Goal: Information Seeking & Learning: Check status

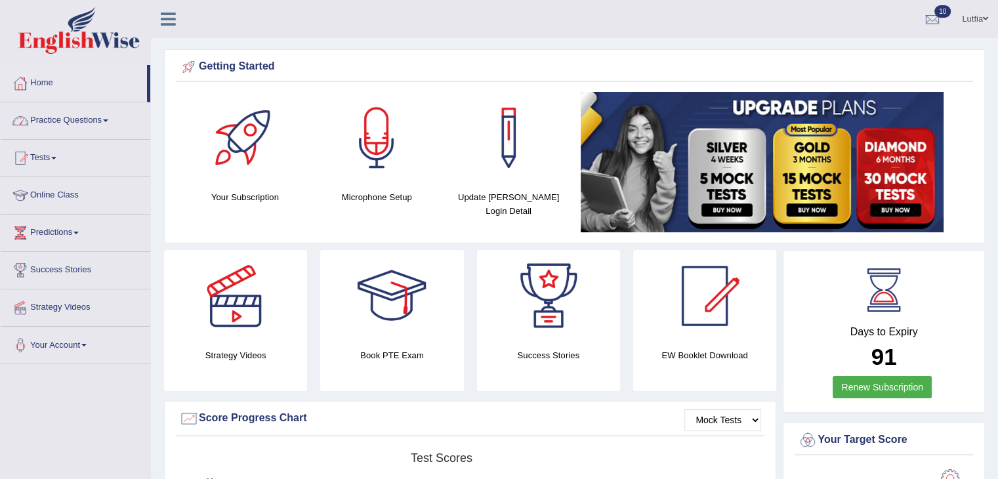
click at [56, 82] on link "Home" at bounding box center [74, 81] width 146 height 33
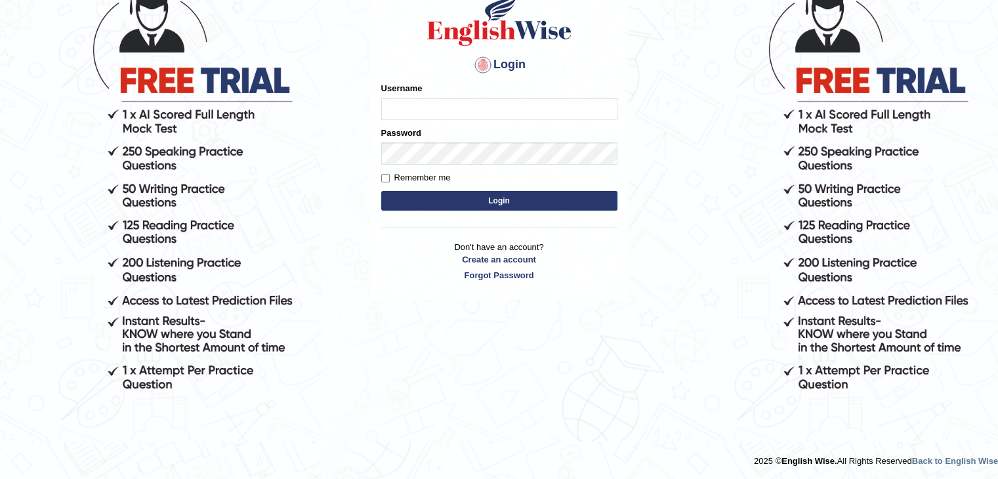
type input "Lutfia"
click at [480, 196] on button "Login" at bounding box center [499, 201] width 236 height 20
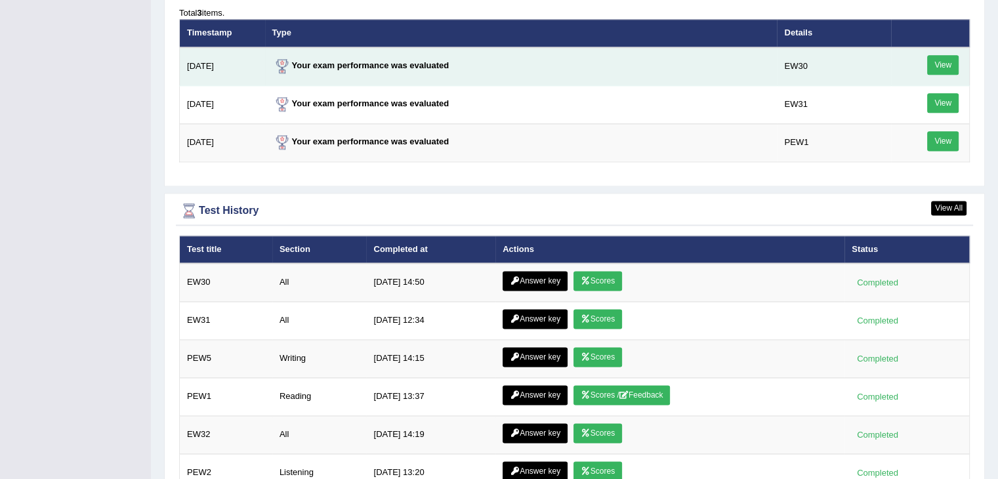
scroll to position [1771, 0]
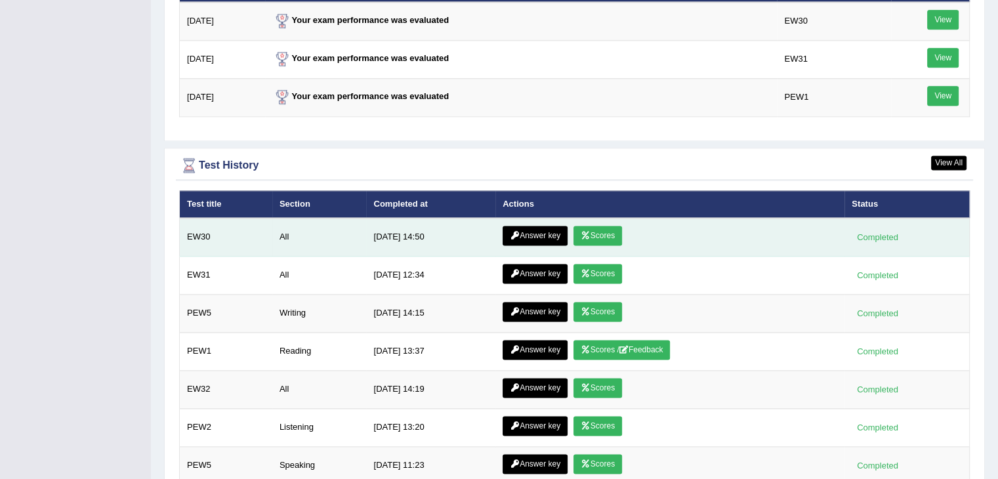
click at [581, 232] on icon at bounding box center [586, 236] width 10 height 8
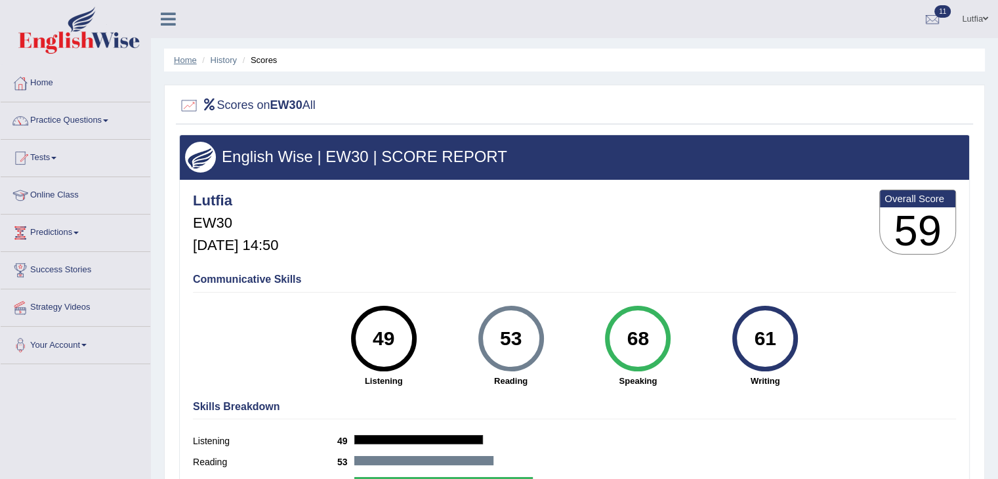
click at [189, 55] on link "Home" at bounding box center [185, 60] width 23 height 10
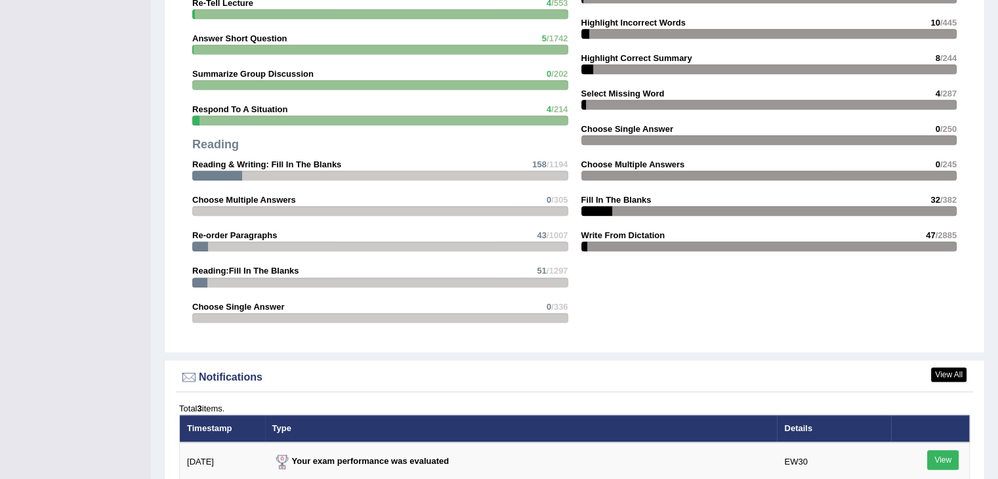
scroll to position [1509, 0]
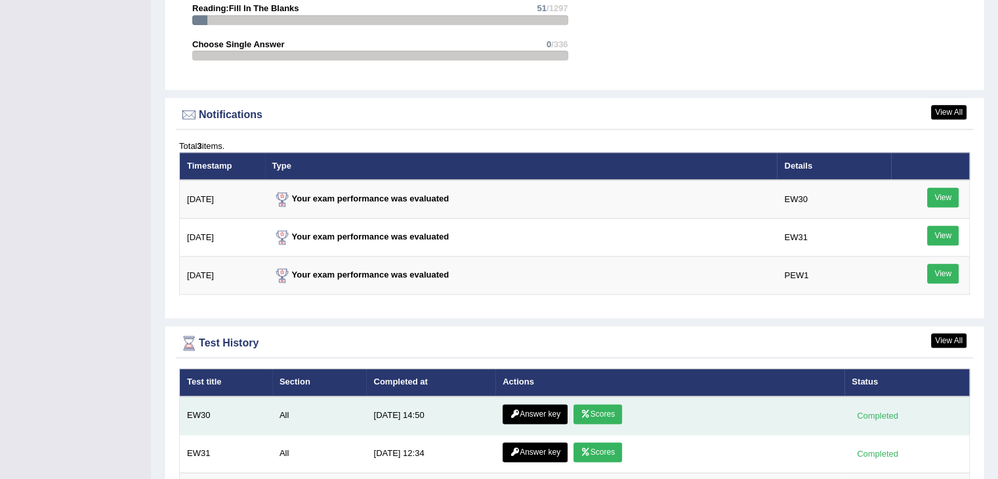
click at [528, 406] on link "Answer key" at bounding box center [534, 414] width 65 height 20
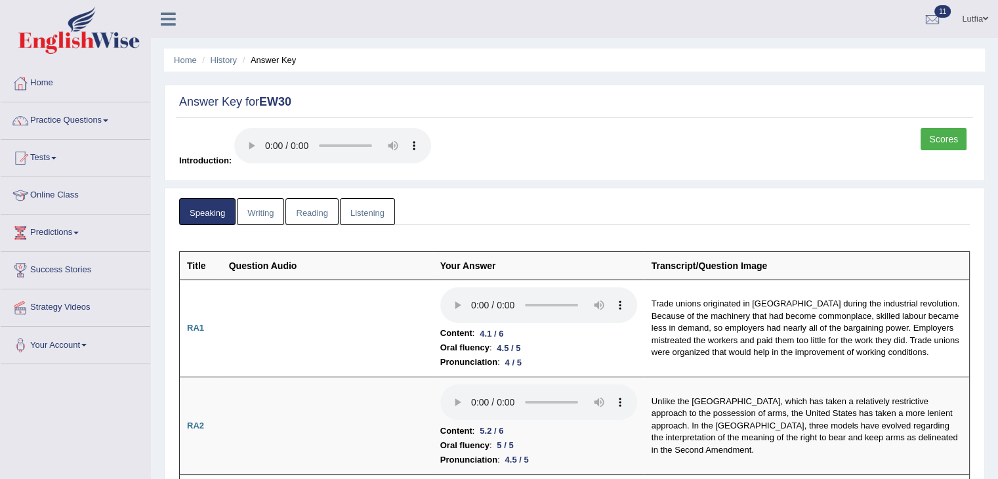
click at [272, 208] on link "Writing" at bounding box center [260, 211] width 47 height 27
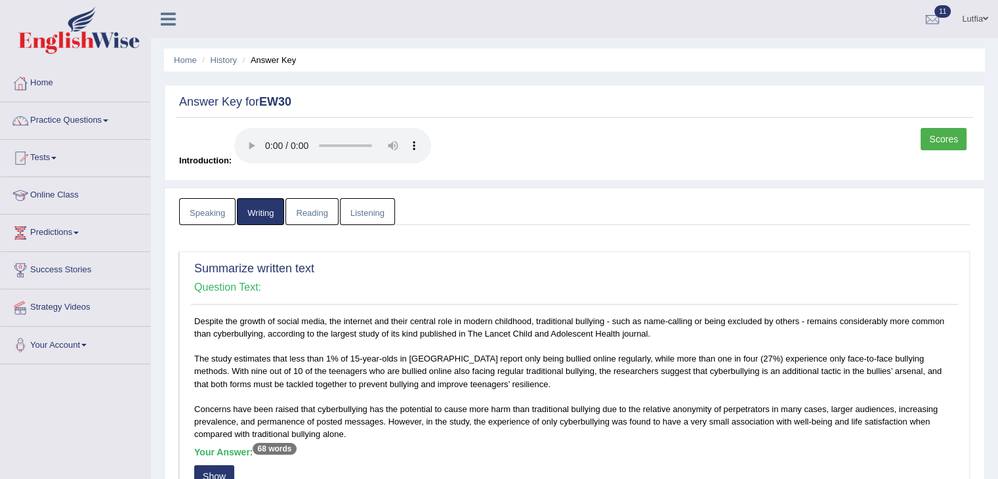
click at [317, 214] on link "Reading" at bounding box center [311, 211] width 52 height 27
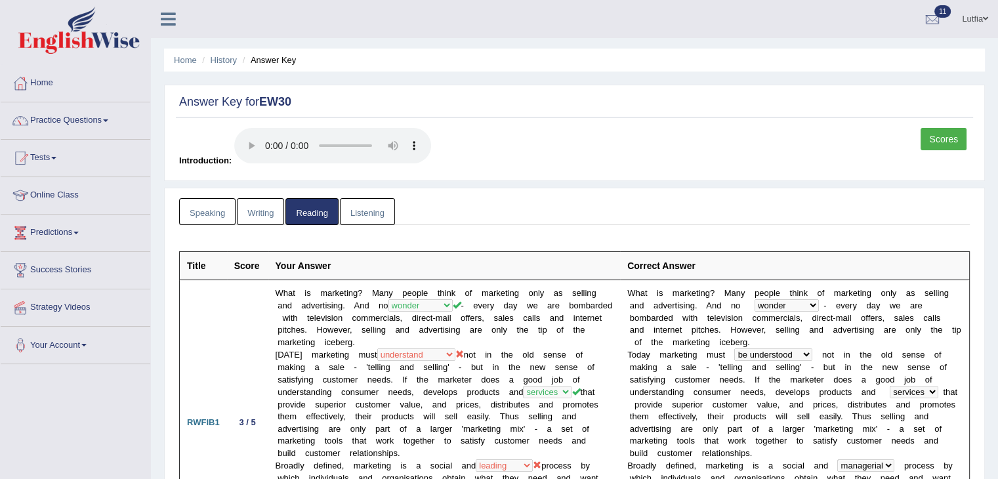
click at [380, 215] on link "Listening" at bounding box center [367, 211] width 55 height 27
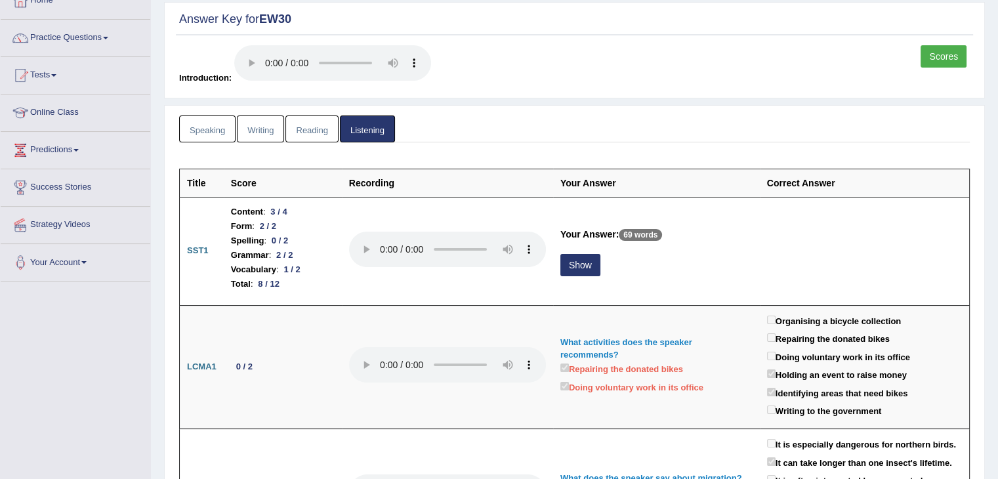
scroll to position [131, 0]
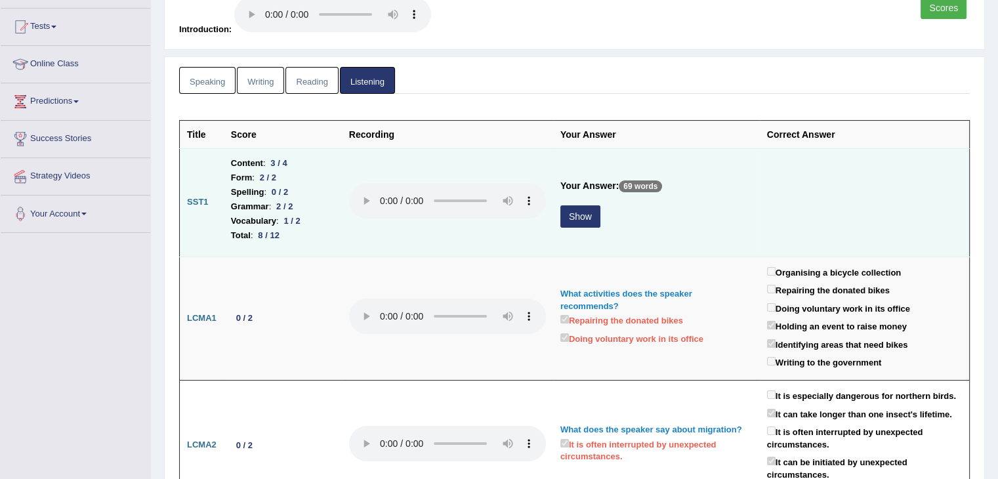
click at [555, 216] on td "Your Answer: 69 words Show" at bounding box center [656, 202] width 207 height 108
click at [565, 213] on button "Show" at bounding box center [580, 216] width 40 height 22
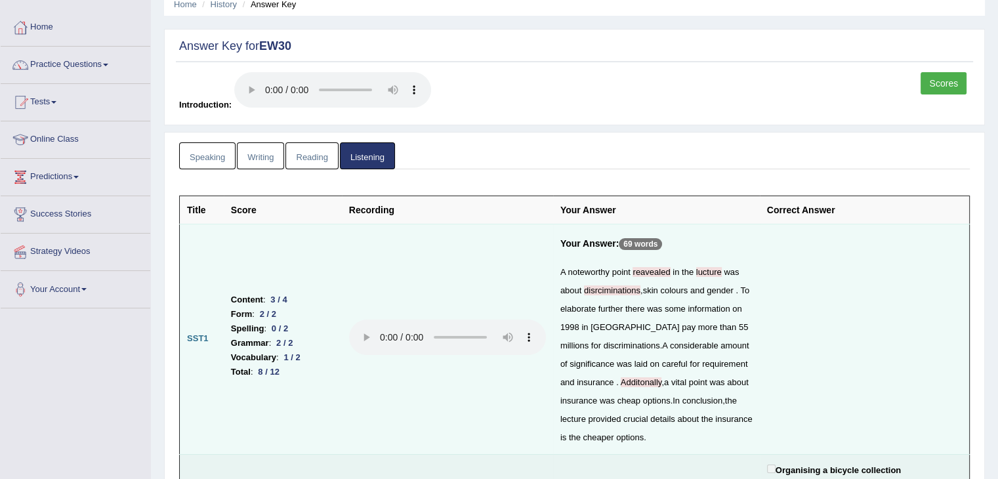
scroll to position [0, 0]
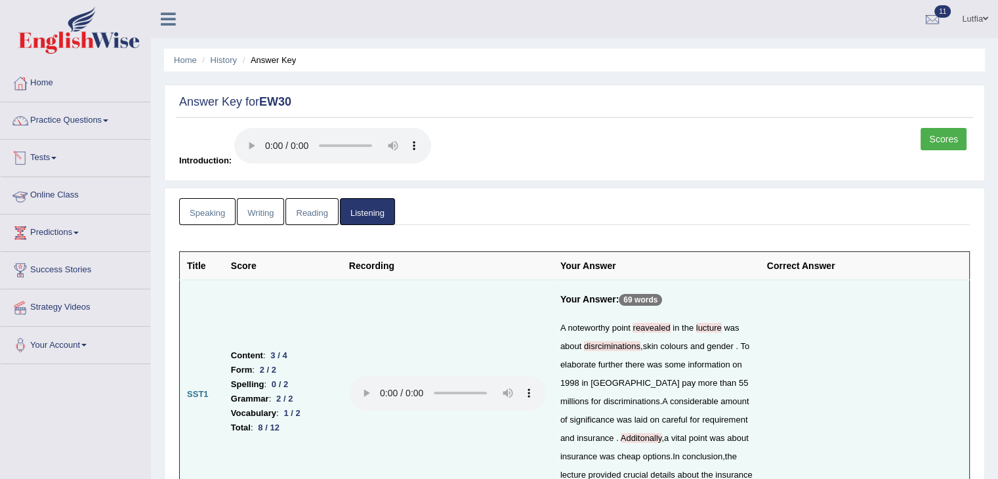
click at [210, 208] on link "Speaking" at bounding box center [207, 211] width 56 height 27
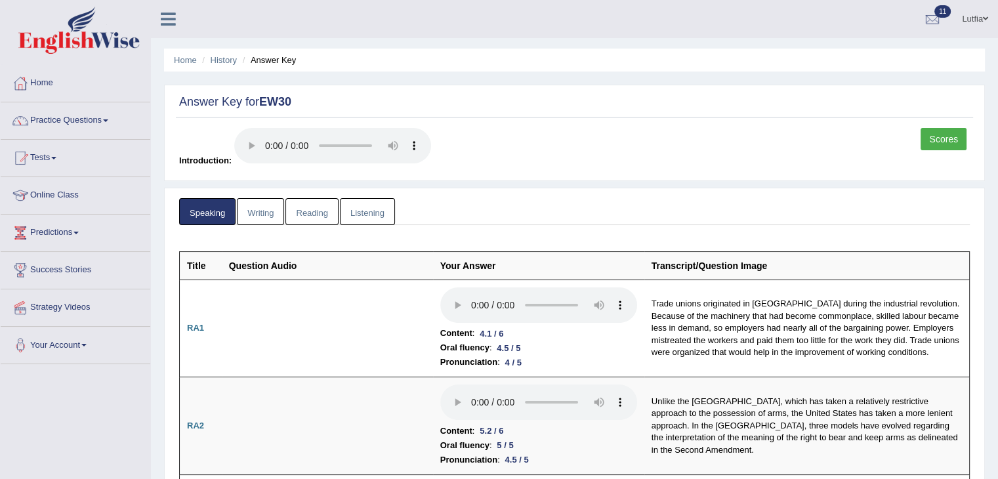
click at [272, 210] on link "Writing" at bounding box center [260, 211] width 47 height 27
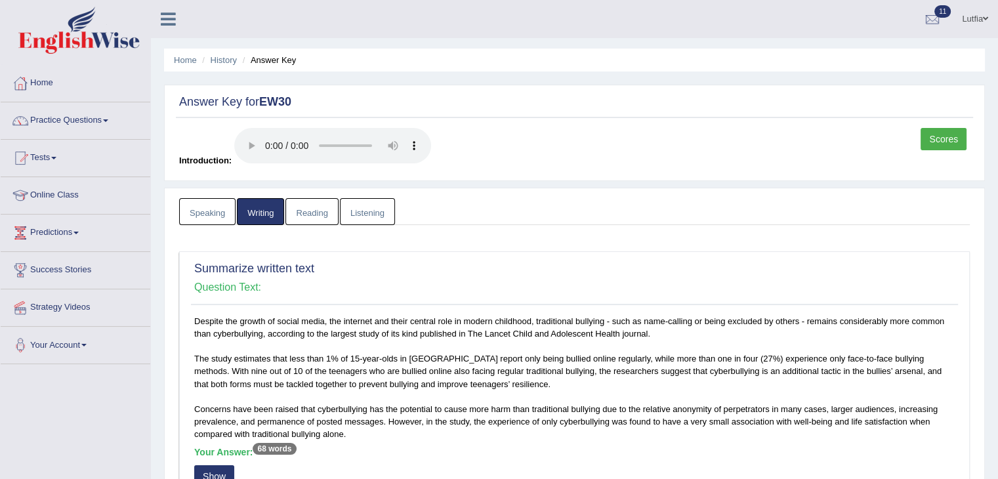
click at [312, 207] on link "Reading" at bounding box center [311, 211] width 52 height 27
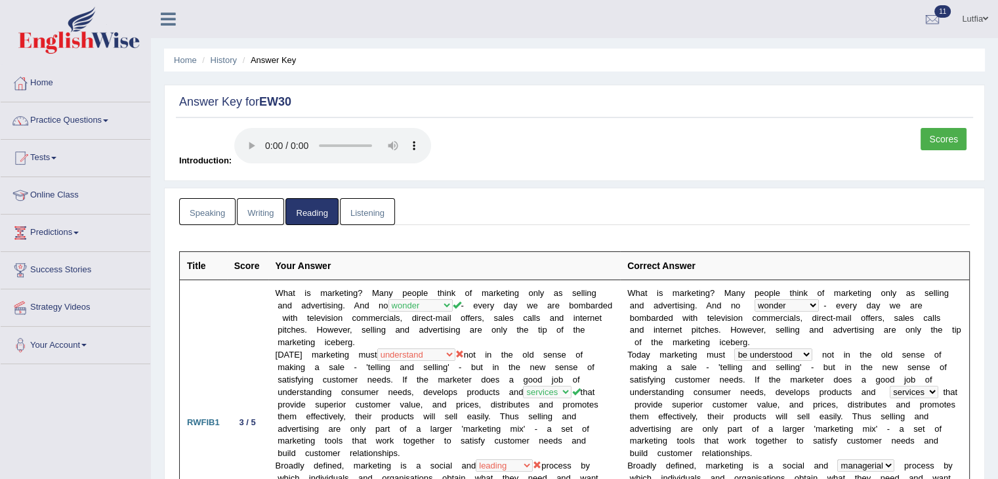
click at [355, 211] on link "Listening" at bounding box center [367, 211] width 55 height 27
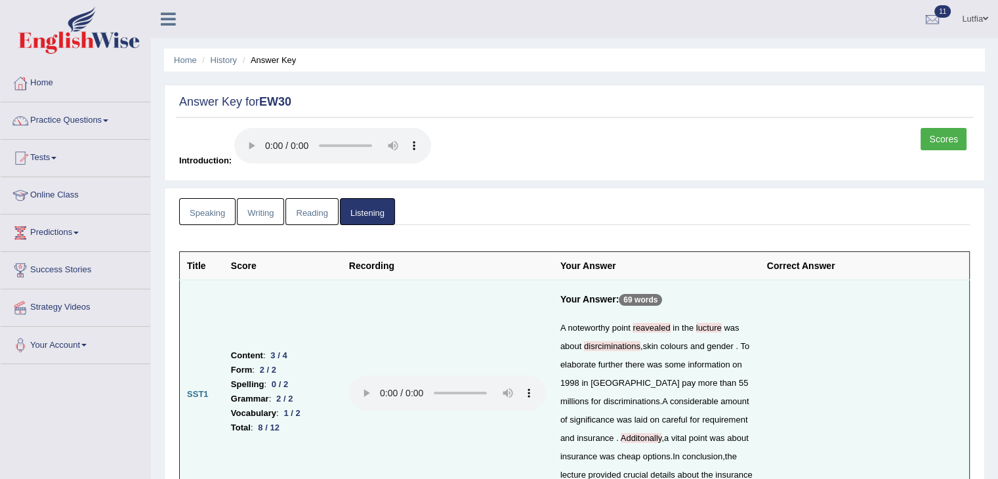
click at [310, 216] on link "Reading" at bounding box center [311, 211] width 52 height 27
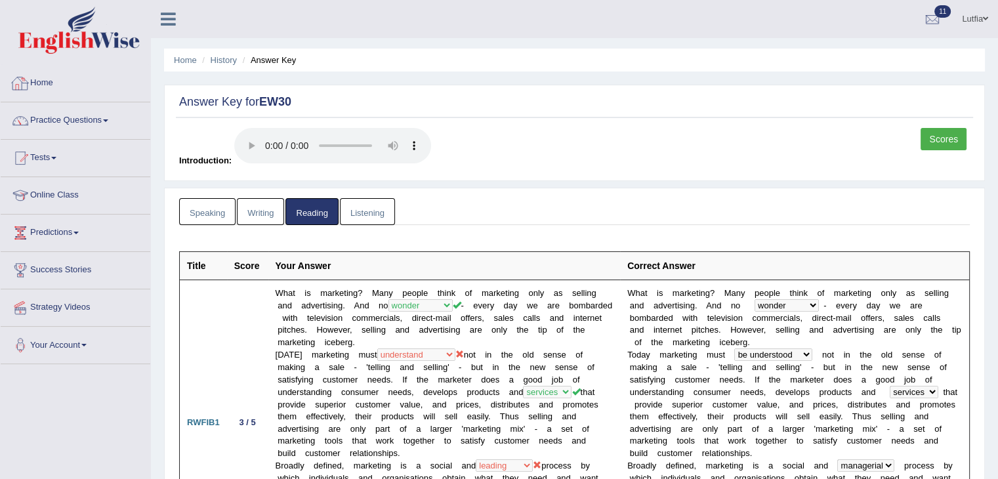
click at [56, 83] on link "Home" at bounding box center [76, 81] width 150 height 33
